Goal: Task Accomplishment & Management: Manage account settings

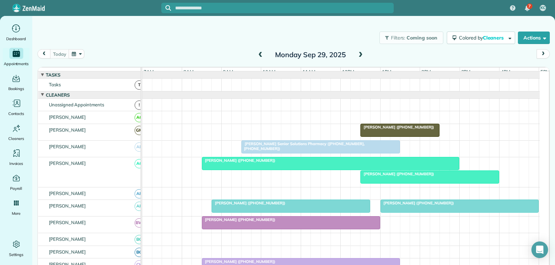
scroll to position [173, 0]
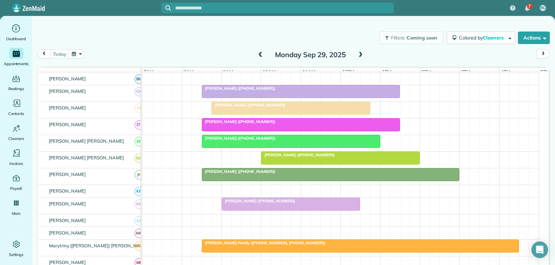
click at [298, 164] on div at bounding box center [340, 158] width 158 height 12
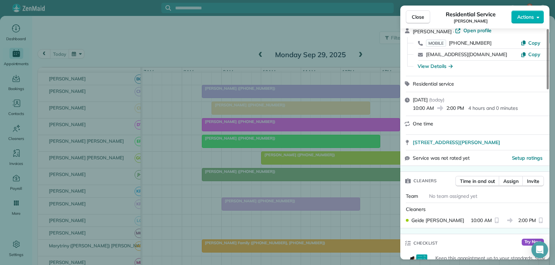
scroll to position [33, 0]
drag, startPoint x: 417, startPoint y: 19, endPoint x: 411, endPoint y: 23, distance: 7.8
click at [417, 19] on span "Close" at bounding box center [418, 17] width 12 height 7
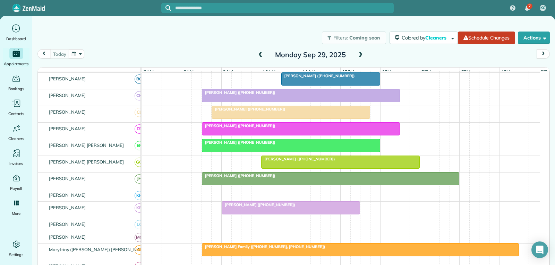
scroll to position [208, 0]
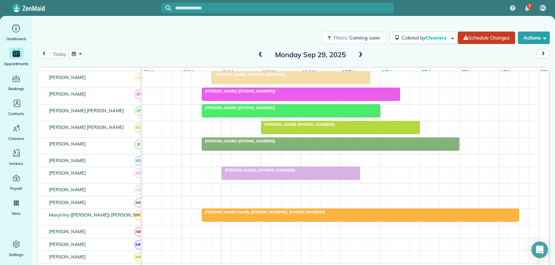
click at [335, 134] on div at bounding box center [340, 127] width 158 height 12
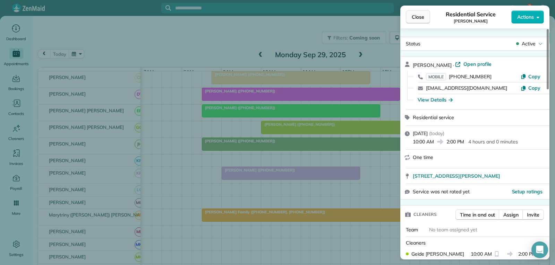
click at [415, 17] on span "Close" at bounding box center [418, 17] width 12 height 7
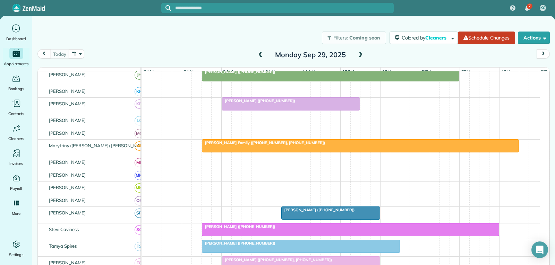
scroll to position [347, 0]
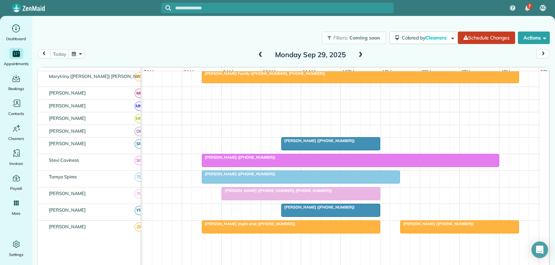
click at [305, 150] on div at bounding box center [331, 144] width 98 height 12
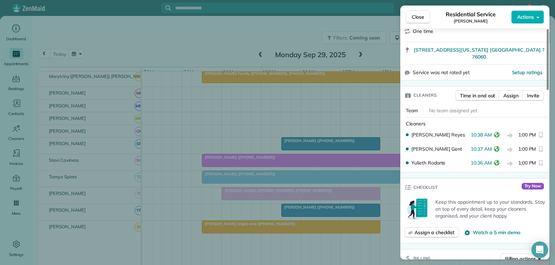
scroll to position [139, 0]
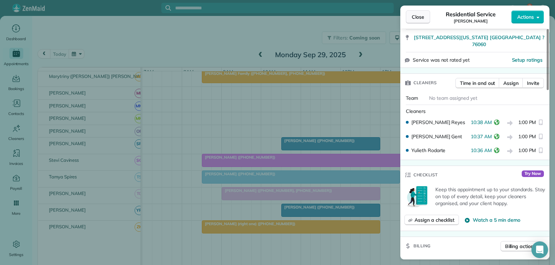
click at [419, 19] on span "Close" at bounding box center [418, 17] width 12 height 7
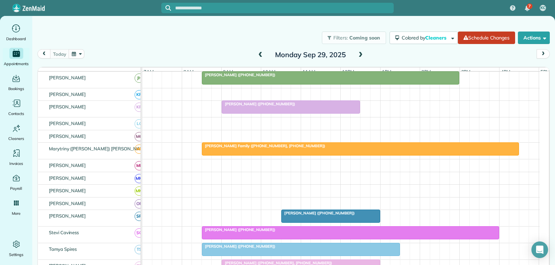
scroll to position [208, 0]
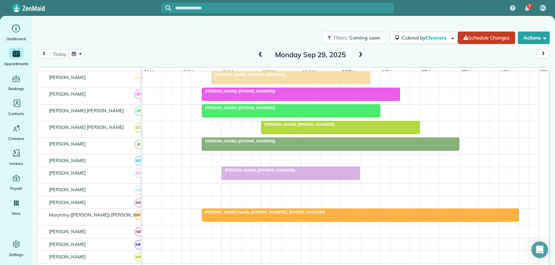
click at [293, 127] on span "[PERSON_NAME] ([PHONE_NUMBER])" at bounding box center [298, 124] width 74 height 5
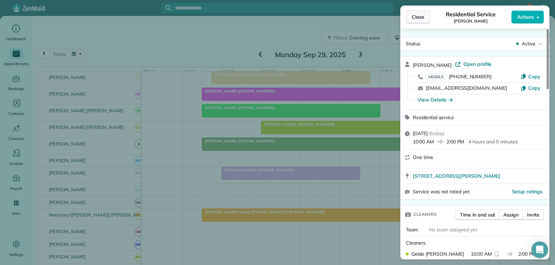
click at [416, 17] on span "Close" at bounding box center [418, 17] width 12 height 7
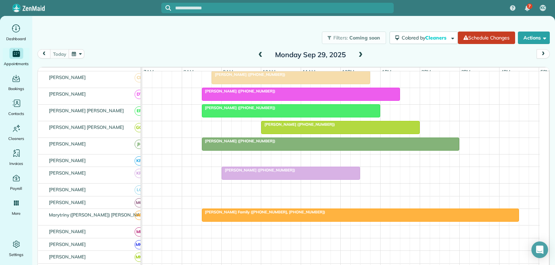
scroll to position [173, 0]
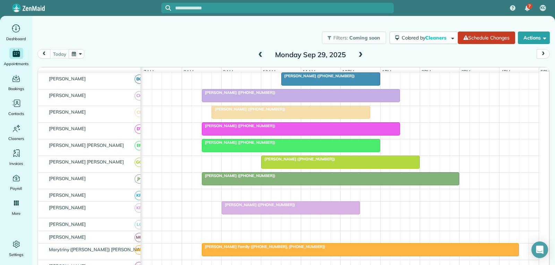
click at [300, 168] on div at bounding box center [340, 162] width 158 height 12
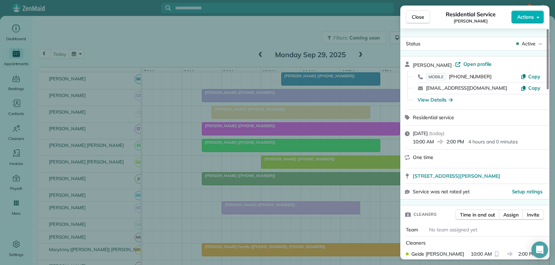
scroll to position [69, 0]
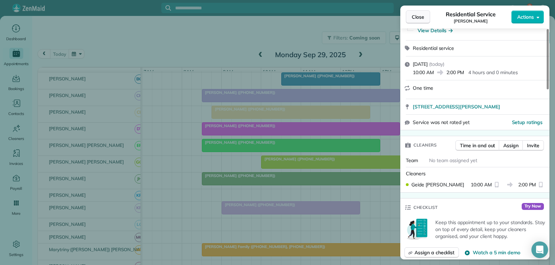
click at [419, 17] on span "Close" at bounding box center [418, 17] width 12 height 7
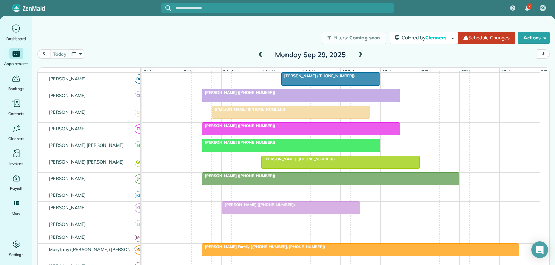
click at [317, 168] on div at bounding box center [340, 162] width 158 height 12
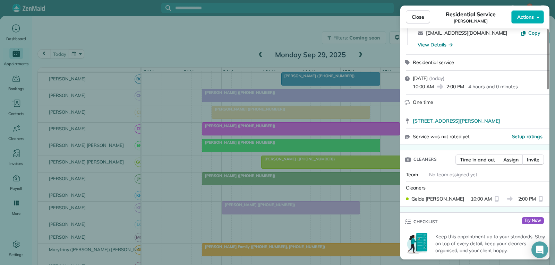
scroll to position [69, 0]
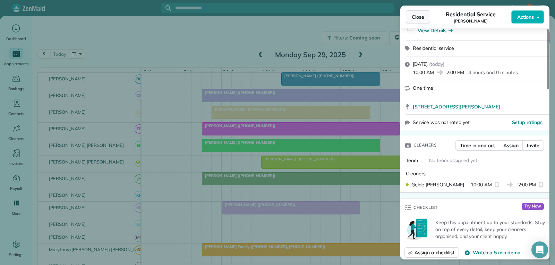
click at [416, 19] on span "Close" at bounding box center [418, 17] width 12 height 7
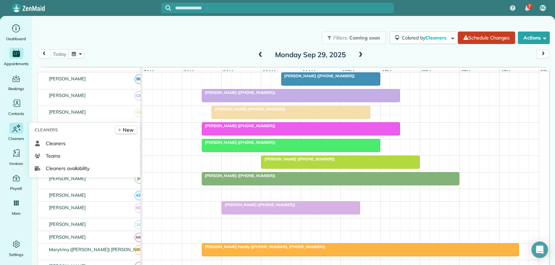
click at [15, 136] on span "Cleaners" at bounding box center [16, 138] width 16 height 7
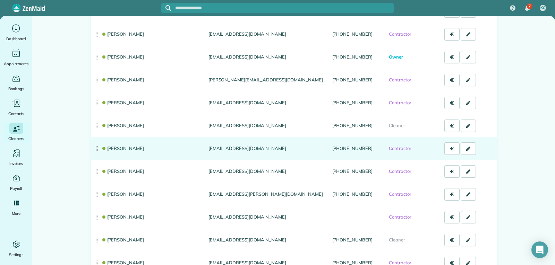
scroll to position [173, 0]
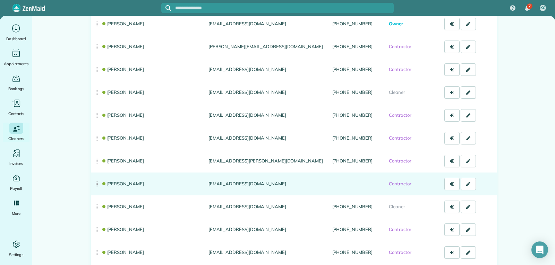
click at [122, 184] on link "[PERSON_NAME]" at bounding box center [122, 184] width 43 height 6
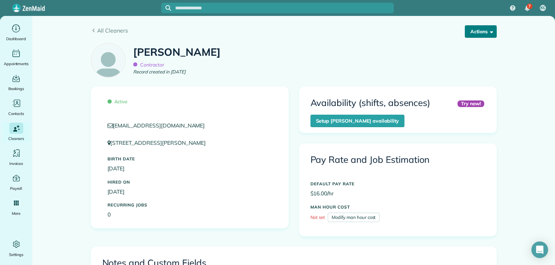
click at [488, 31] on span "button" at bounding box center [490, 31] width 5 height 5
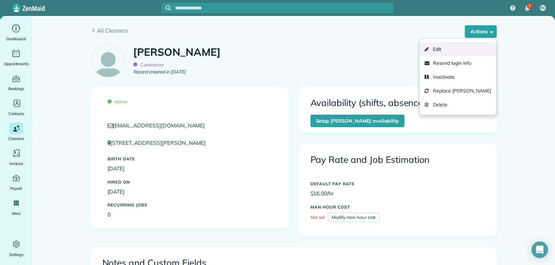
click at [446, 48] on link "Edit" at bounding box center [457, 49] width 77 height 14
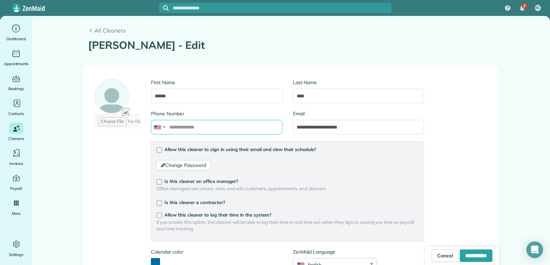
click at [207, 126] on input "Phone Number" at bounding box center [216, 127] width 131 height 15
click at [175, 123] on input "Phone Number" at bounding box center [216, 127] width 131 height 15
click at [285, 49] on h1 "Brooke Gent - Edit" at bounding box center [291, 45] width 406 height 11
click at [175, 127] on input "**********" at bounding box center [216, 127] width 131 height 15
click at [187, 127] on input "**********" at bounding box center [216, 127] width 131 height 15
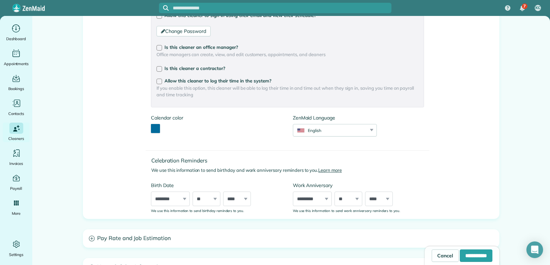
scroll to position [173, 0]
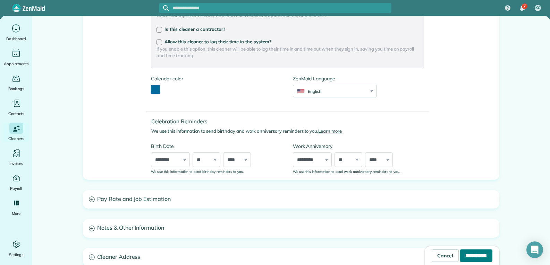
click at [459, 257] on input "**********" at bounding box center [475, 256] width 33 height 12
type input "**********"
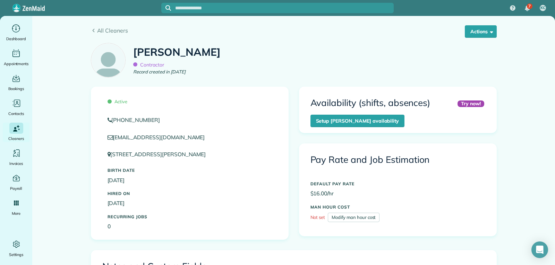
drag, startPoint x: 108, startPoint y: 31, endPoint x: 108, endPoint y: 51, distance: 19.4
click at [108, 31] on span "All Cleaners" at bounding box center [296, 30] width 399 height 8
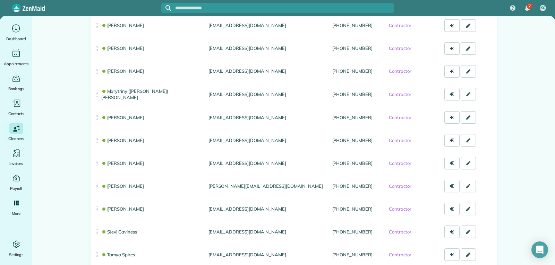
scroll to position [520, 0]
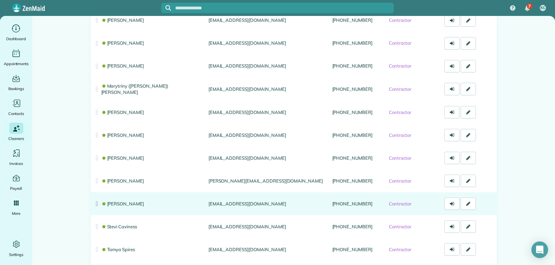
click at [124, 201] on link "[PERSON_NAME]" at bounding box center [122, 204] width 43 height 6
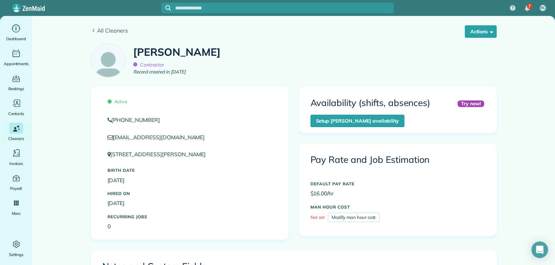
click at [102, 31] on span "All Cleaners" at bounding box center [296, 30] width 399 height 8
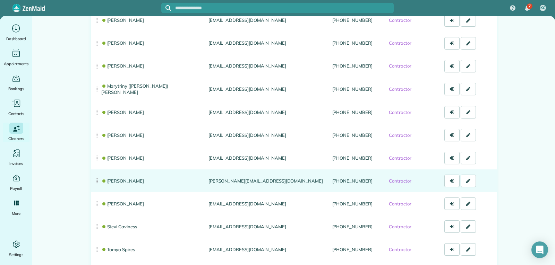
scroll to position [590, 0]
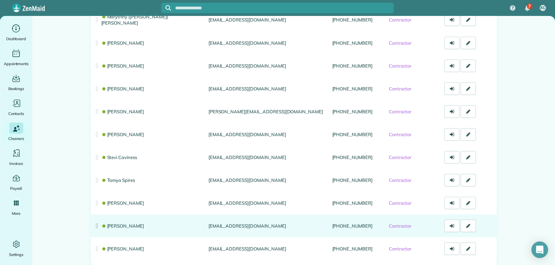
click at [137, 225] on link "[PERSON_NAME]" at bounding box center [122, 226] width 43 height 6
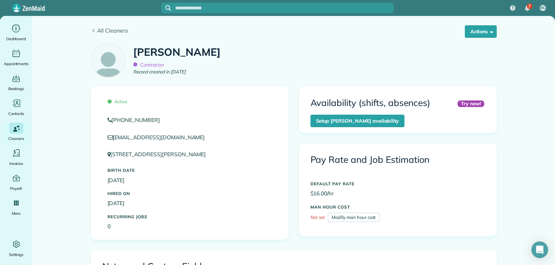
click at [108, 32] on span "All Cleaners" at bounding box center [296, 30] width 399 height 8
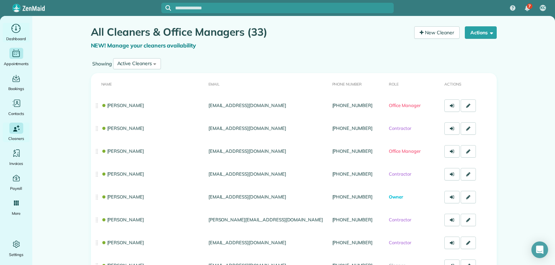
drag, startPoint x: 15, startPoint y: 32, endPoint x: 16, endPoint y: 52, distance: 20.5
click at [15, 32] on icon "Main" at bounding box center [16, 28] width 11 height 10
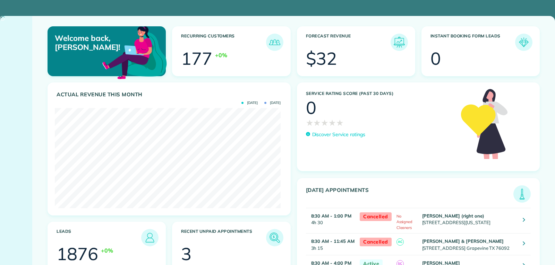
scroll to position [100, 226]
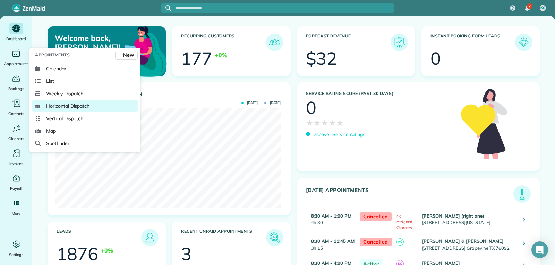
click at [60, 108] on span "Horizontal Dispatch" at bounding box center [67, 106] width 43 height 7
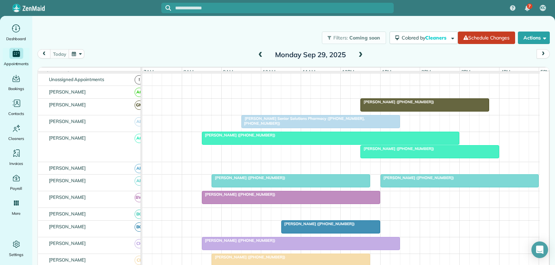
scroll to position [35, 0]
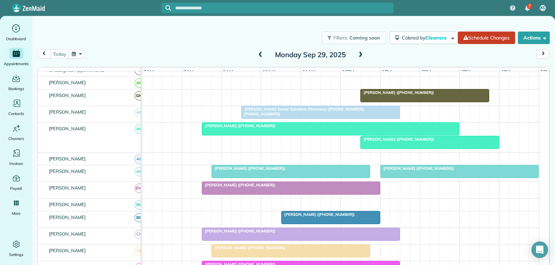
click at [285, 171] on div "[PERSON_NAME] ([PHONE_NUMBER])" at bounding box center [291, 168] width 154 height 5
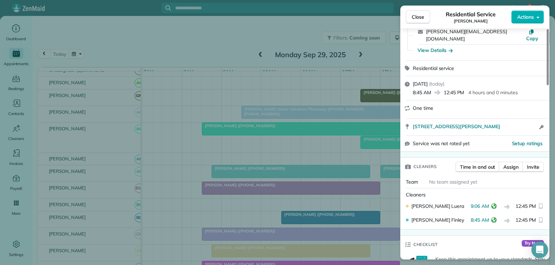
scroll to position [69, 0]
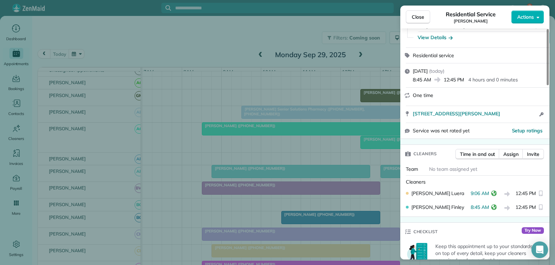
drag, startPoint x: 420, startPoint y: 14, endPoint x: 390, endPoint y: 60, distance: 54.9
click at [420, 14] on span "Close" at bounding box center [418, 17] width 12 height 7
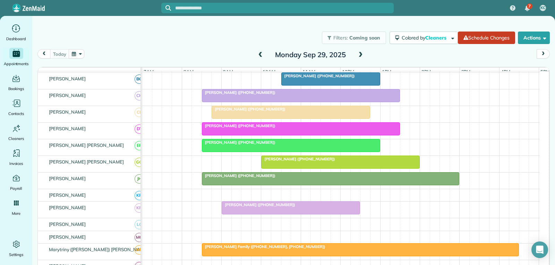
scroll to position [208, 0]
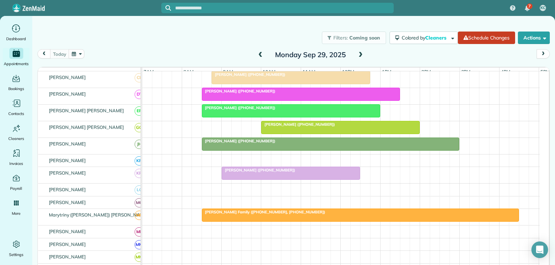
click at [323, 178] on div at bounding box center [291, 173] width 138 height 12
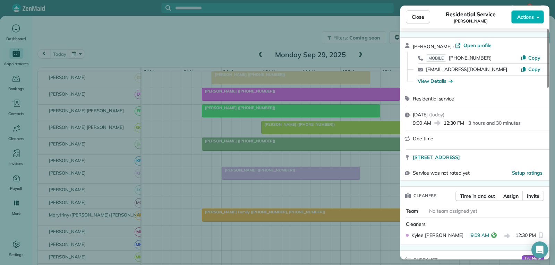
scroll to position [35, 0]
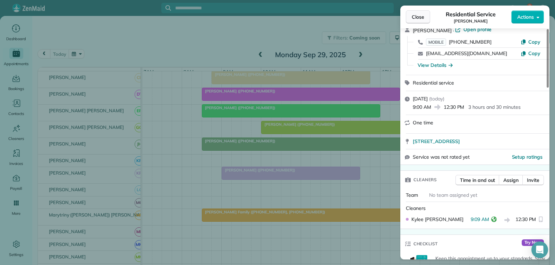
click at [422, 17] on span "Close" at bounding box center [418, 17] width 12 height 7
